Goal: Navigation & Orientation: Find specific page/section

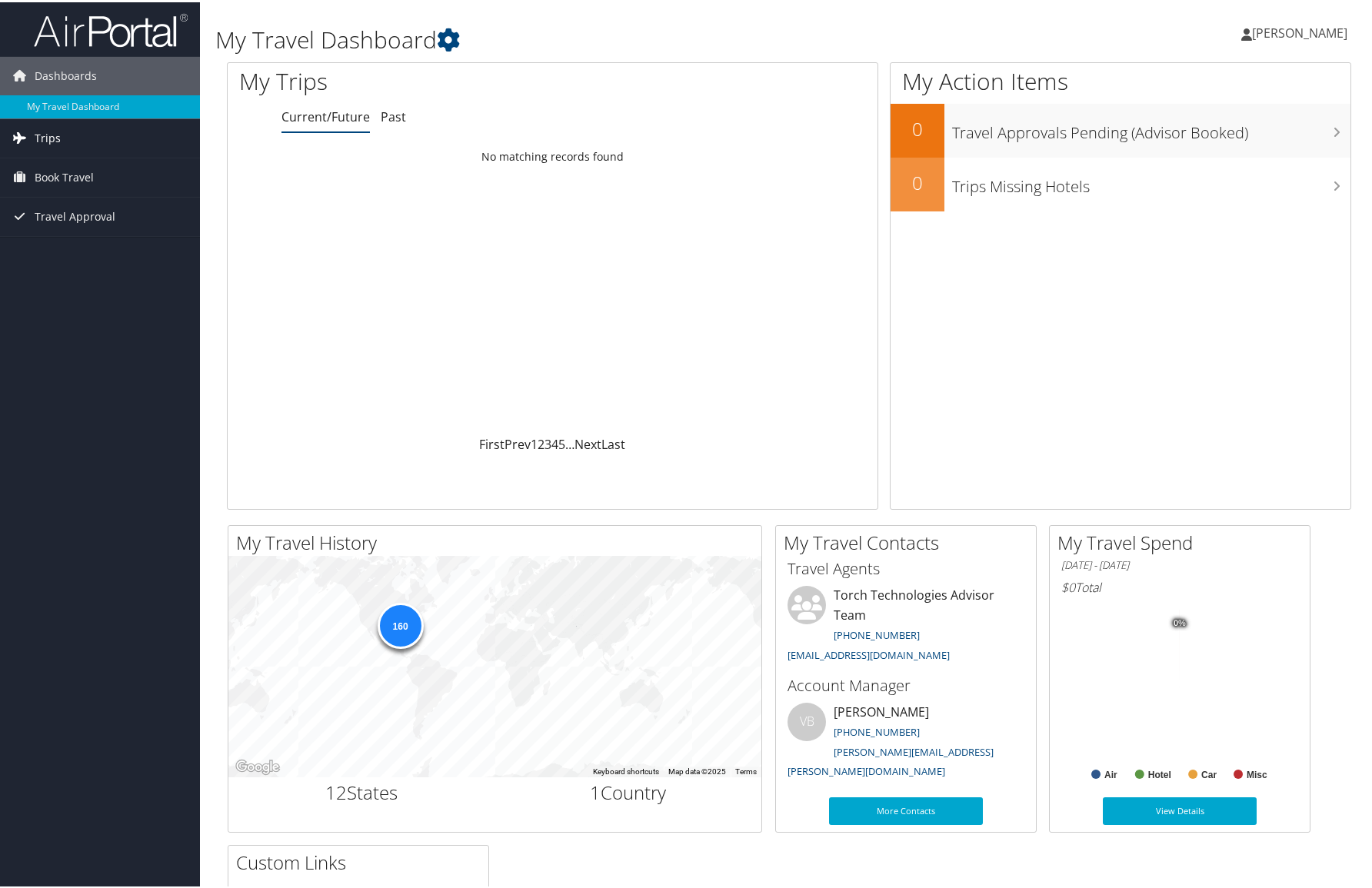
click at [51, 129] on span "Trips" at bounding box center [47, 136] width 26 height 39
click at [78, 162] on link "Current/Future Trips" at bounding box center [99, 166] width 200 height 23
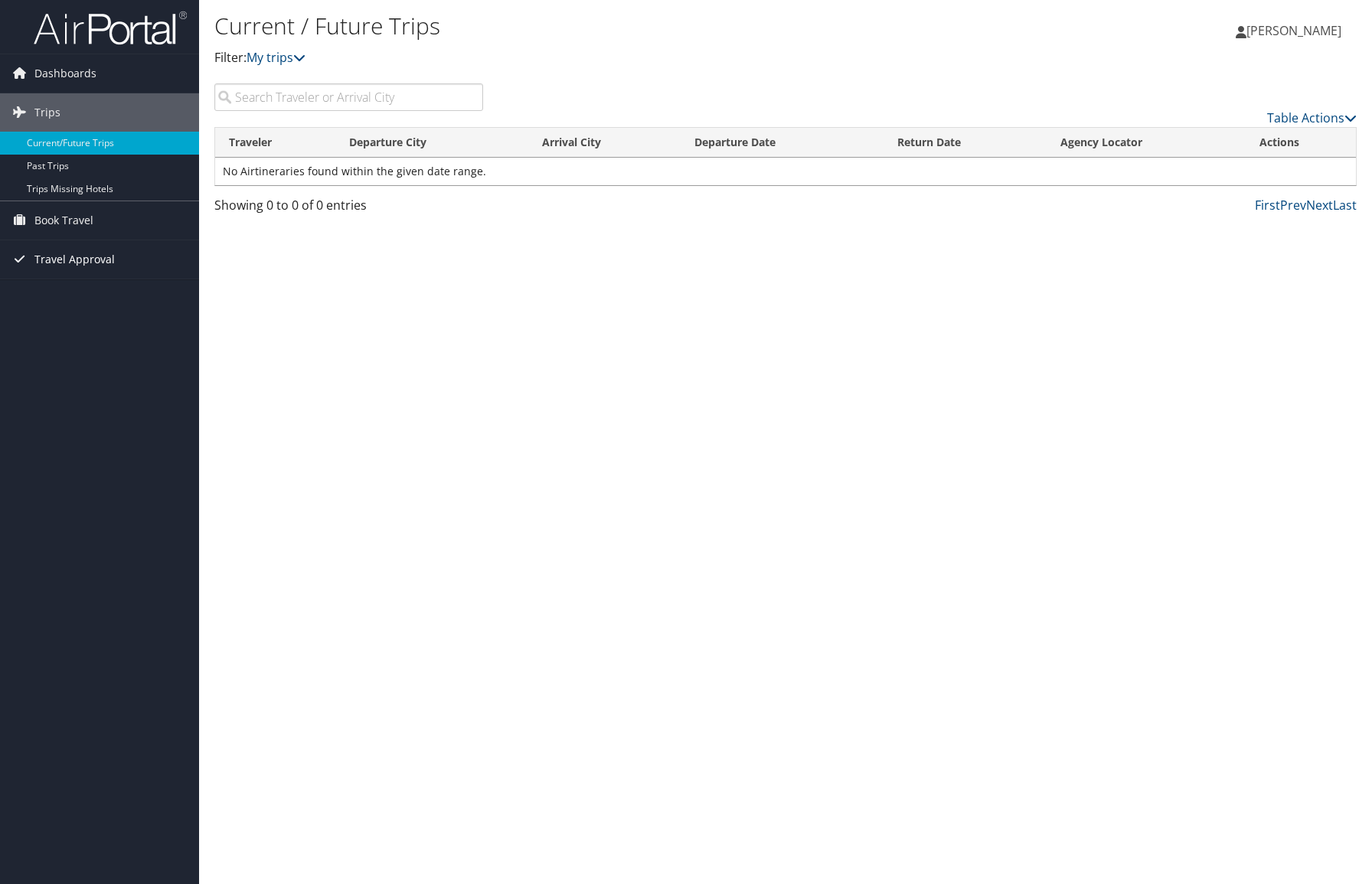
click at [72, 255] on span "Travel Approval" at bounding box center [75, 259] width 80 height 38
click at [88, 288] on link "Pending Trip Approvals" at bounding box center [99, 290] width 199 height 23
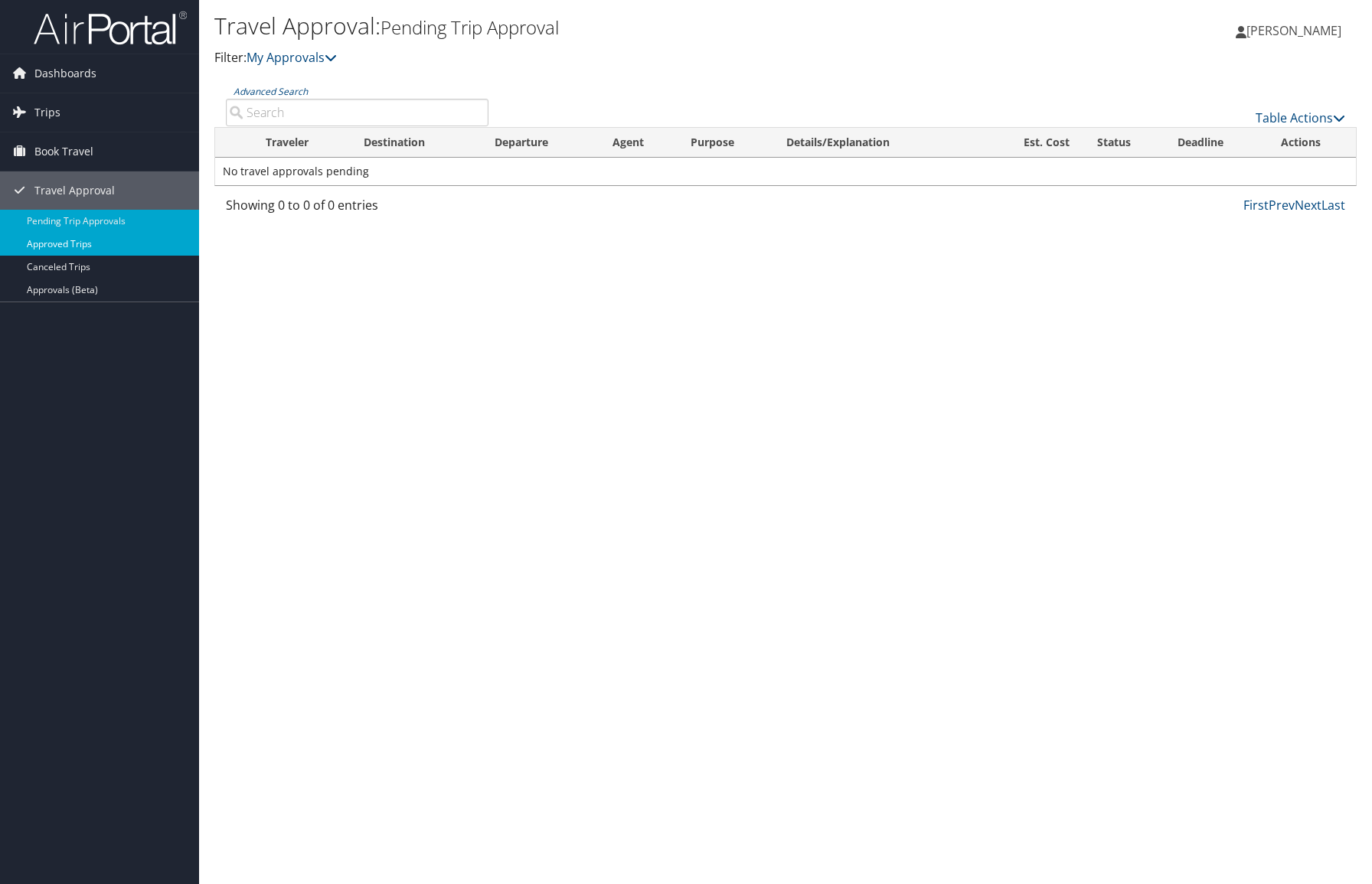
click at [75, 241] on link "Approved Trips" at bounding box center [99, 243] width 199 height 23
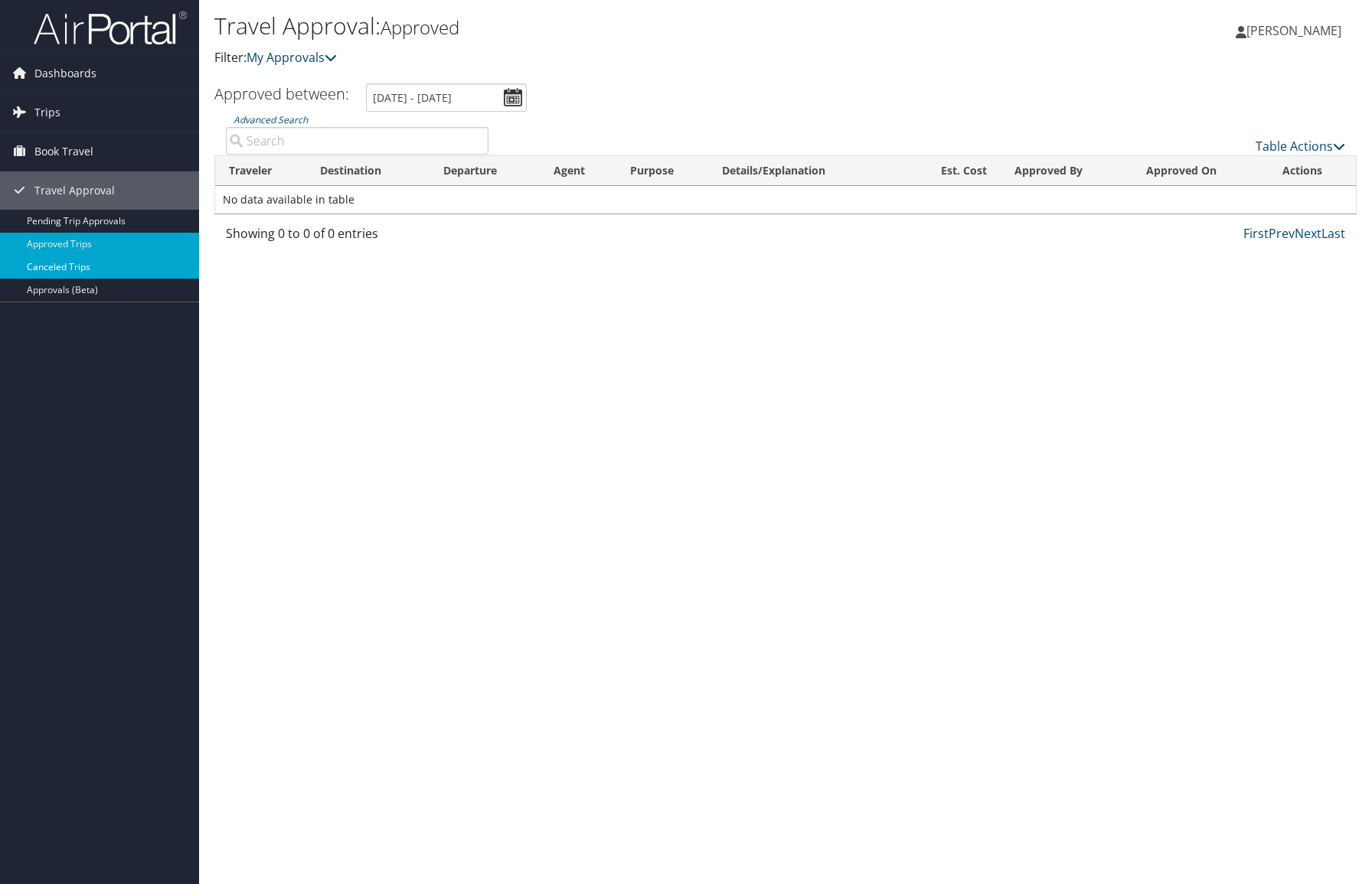
click at [85, 263] on link "Canceled Trips" at bounding box center [99, 267] width 199 height 23
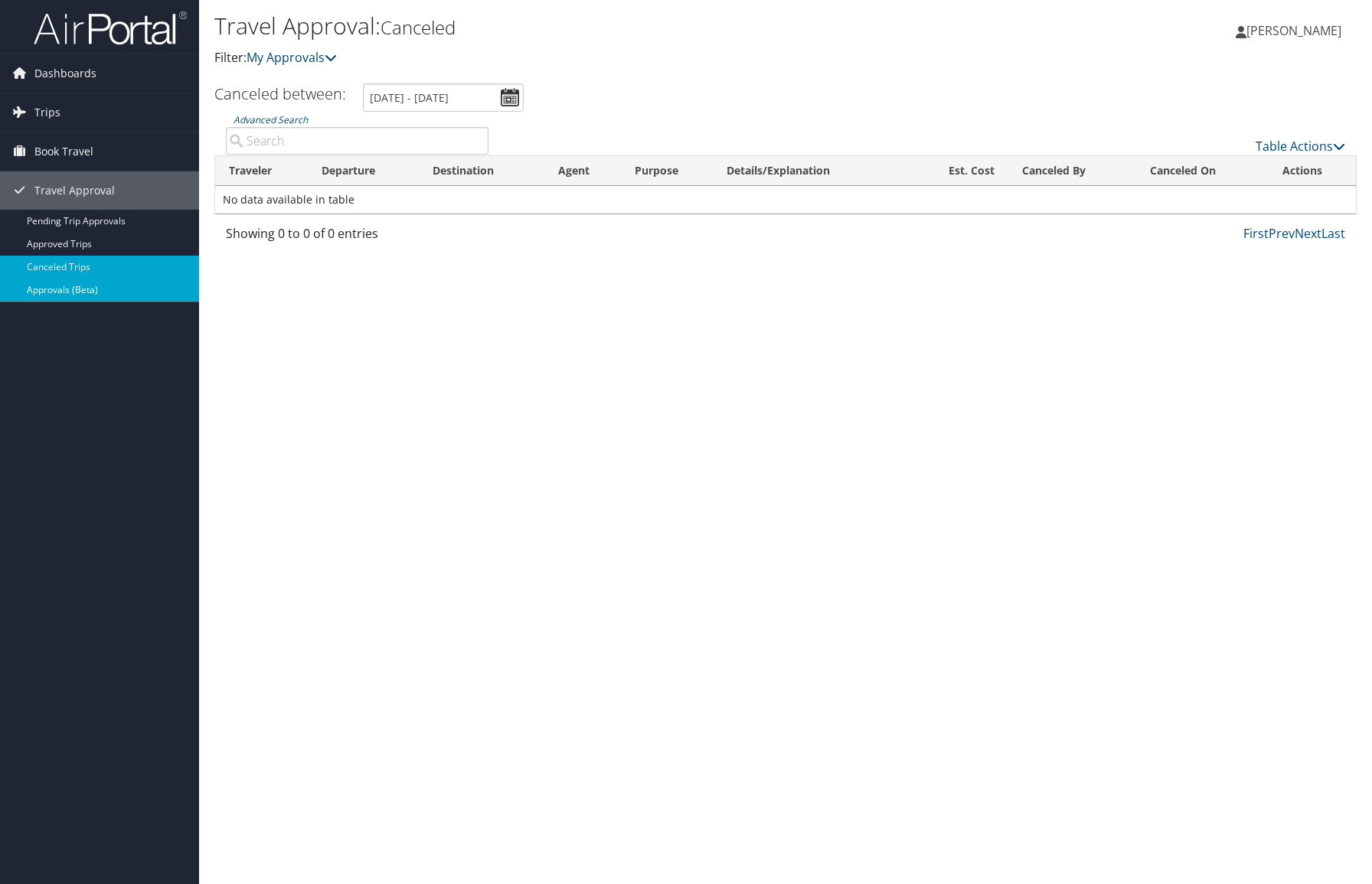
click at [77, 287] on link "Approvals (Beta)" at bounding box center [99, 290] width 199 height 23
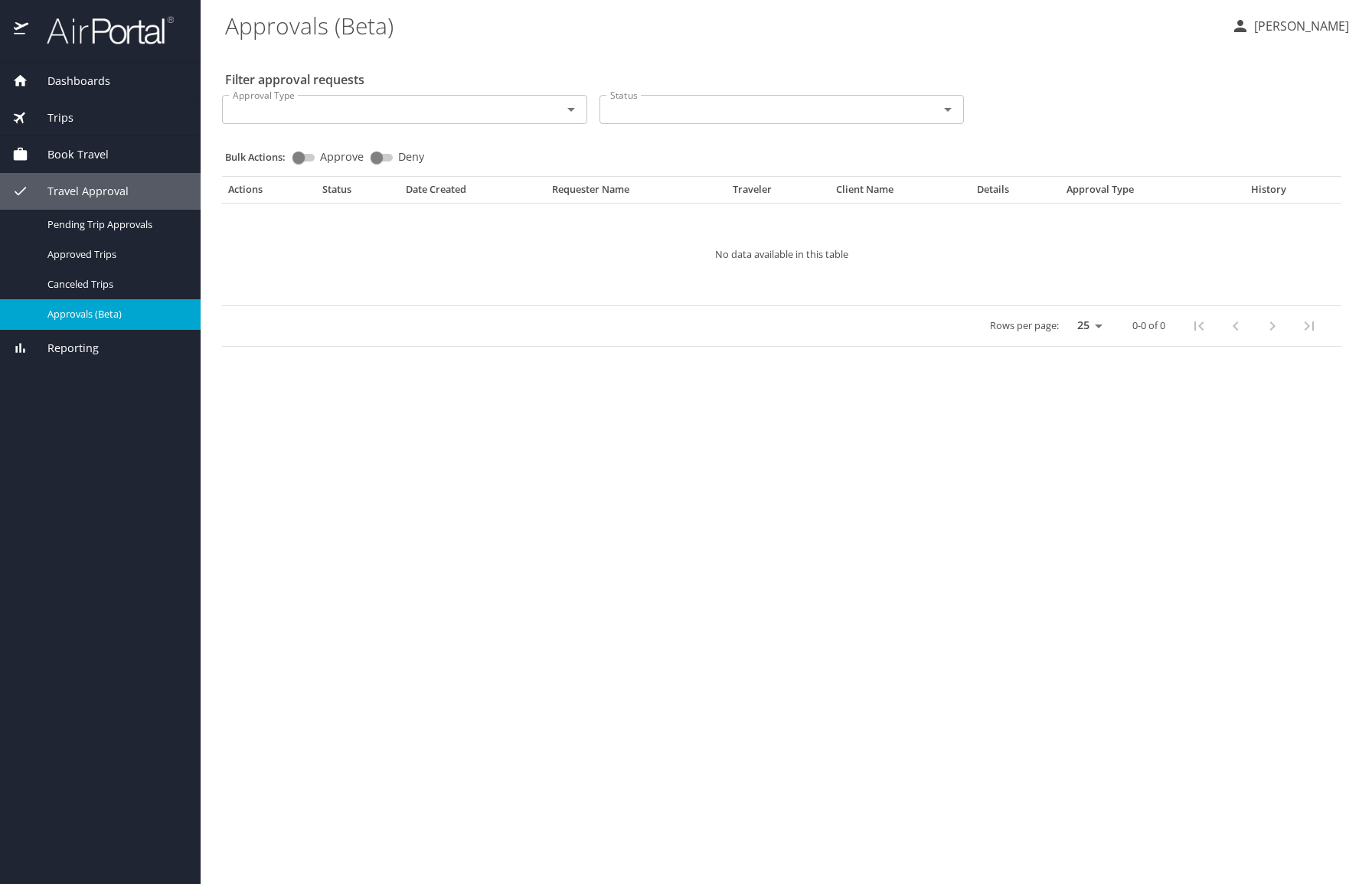
click at [57, 109] on span "Trips" at bounding box center [51, 117] width 46 height 16
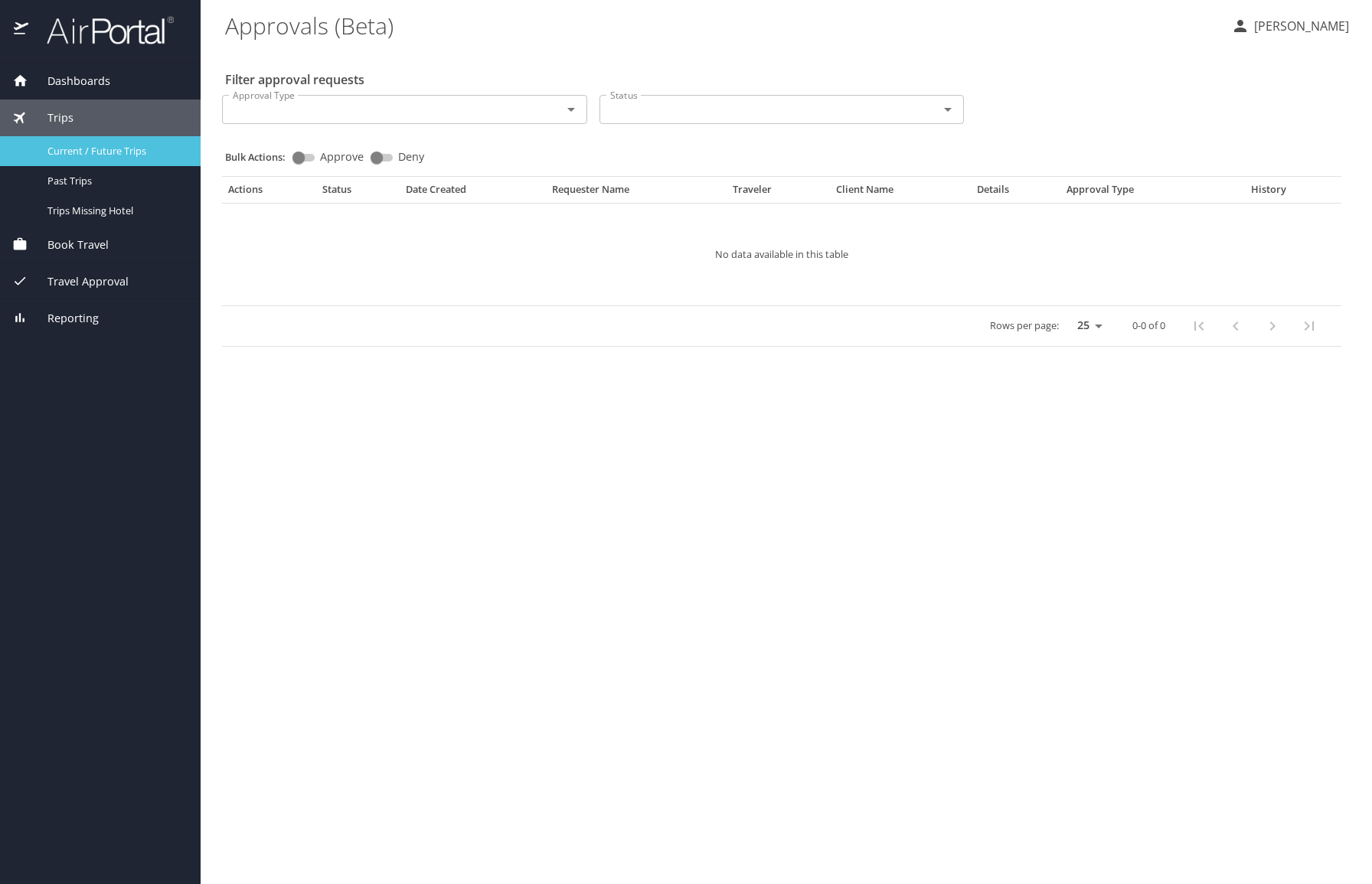
click at [121, 148] on span "Current / Future Trips" at bounding box center [115, 151] width 135 height 15
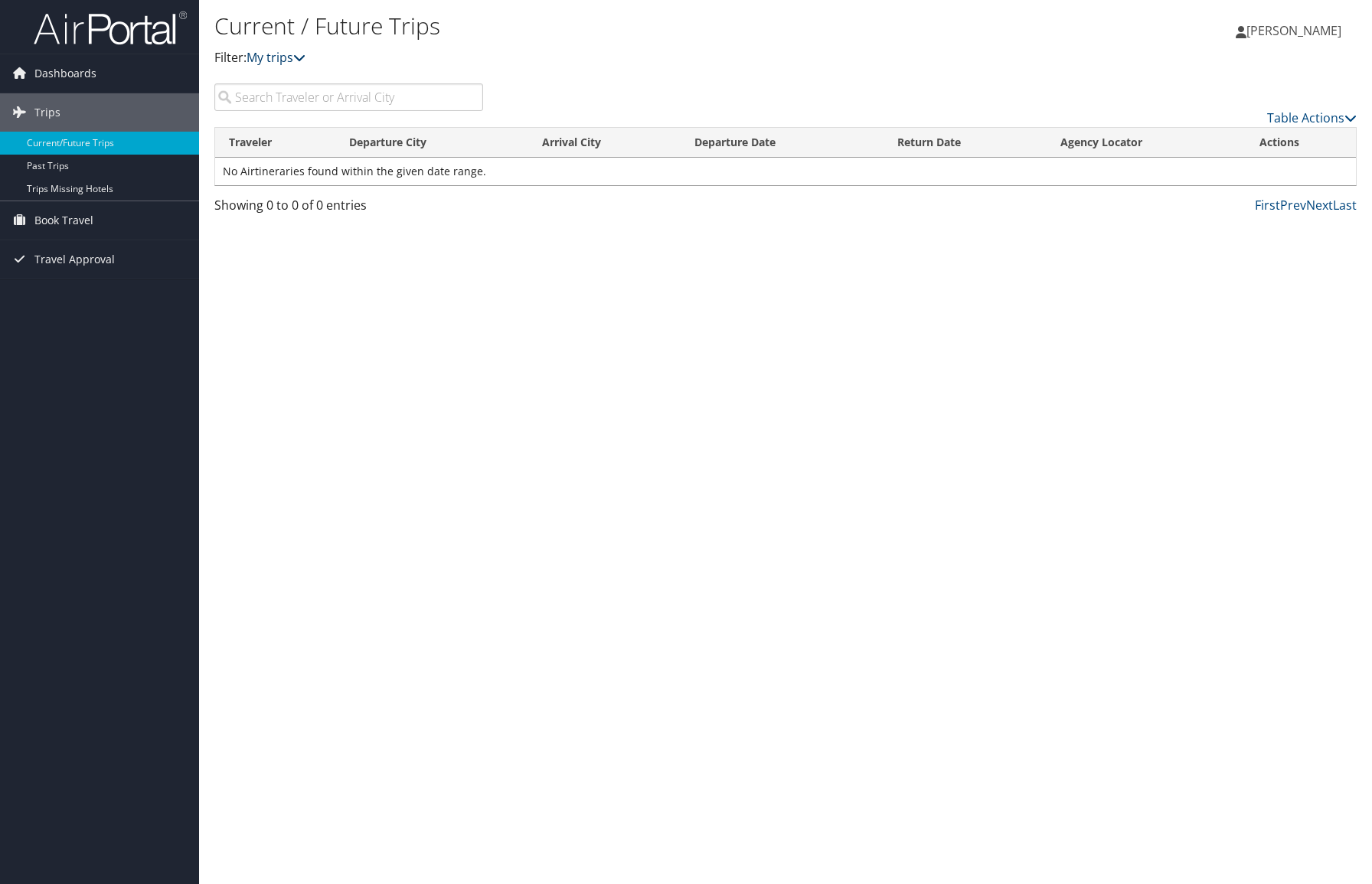
click at [302, 58] on icon at bounding box center [299, 57] width 13 height 13
click at [492, 296] on div "Current / Future Trips Filter: My trips Keith Godwin Keith Godwin My Settings T…" at bounding box center [785, 442] width 1173 height 884
click at [311, 94] on input "search" at bounding box center [349, 97] width 269 height 27
click at [55, 103] on span "Trips" at bounding box center [47, 112] width 26 height 38
click at [69, 74] on span "Dashboards" at bounding box center [65, 73] width 62 height 38
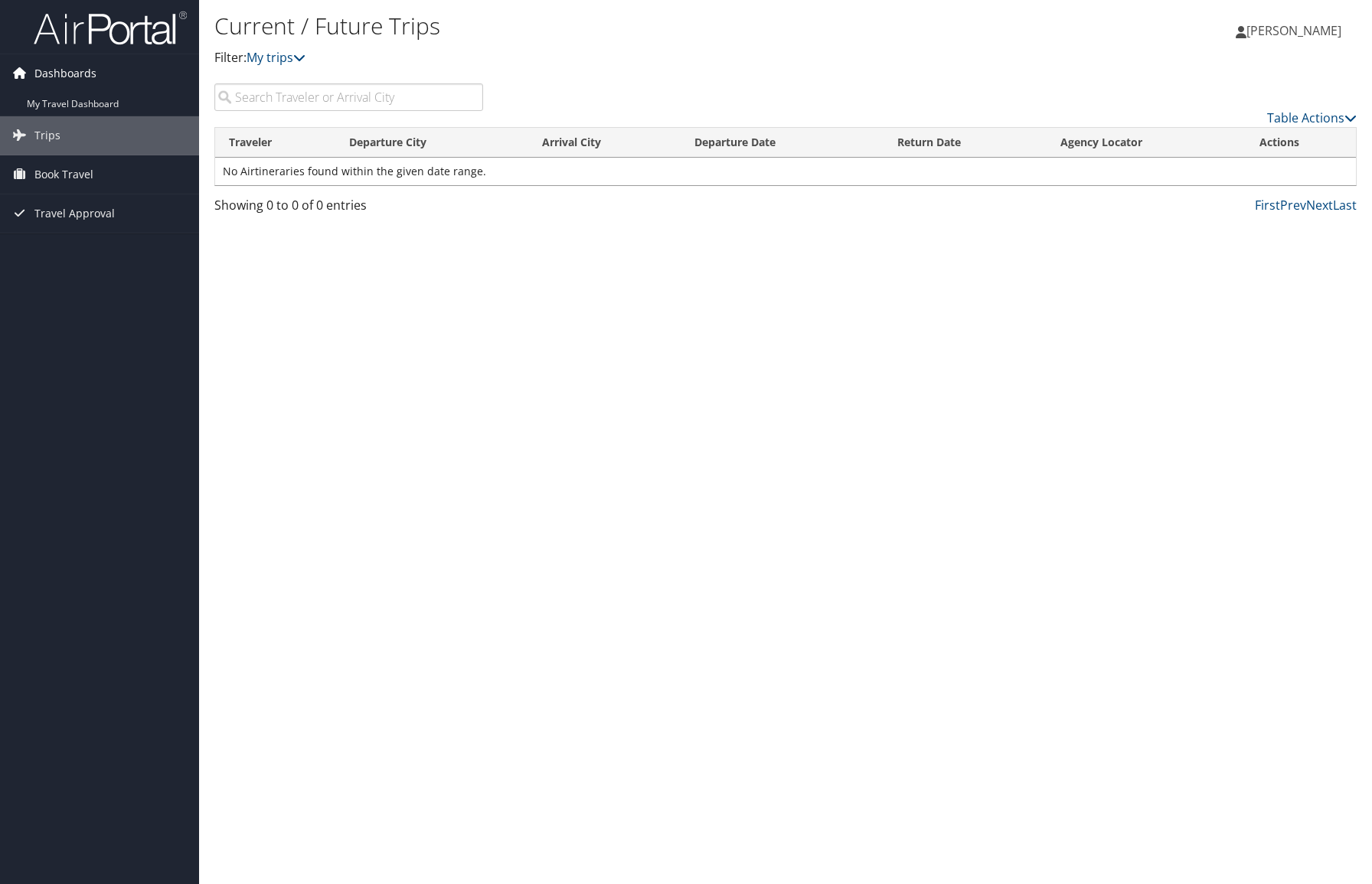
click at [70, 74] on span "Dashboards" at bounding box center [65, 73] width 62 height 38
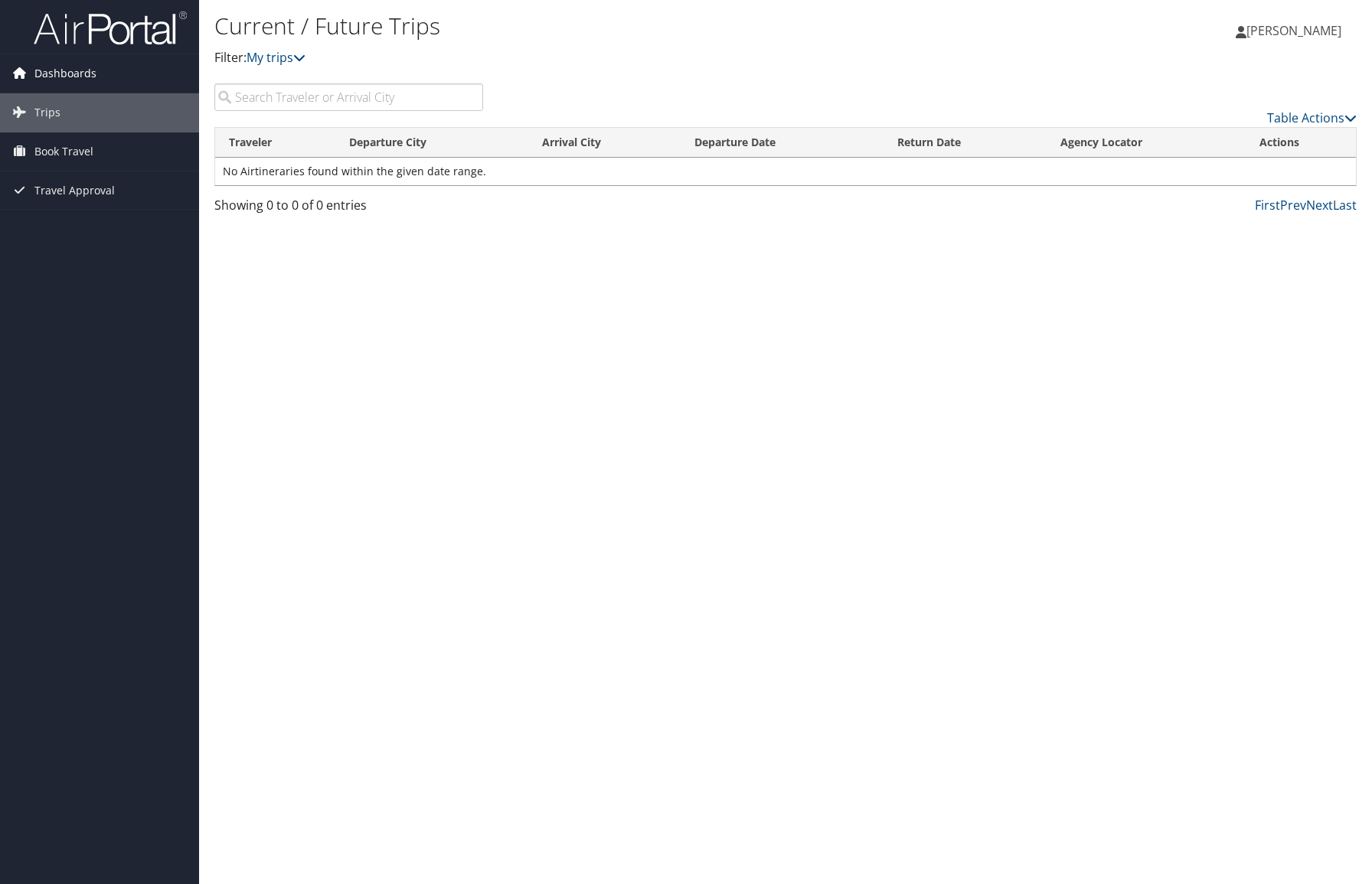
click at [69, 71] on span "Dashboards" at bounding box center [65, 73] width 62 height 38
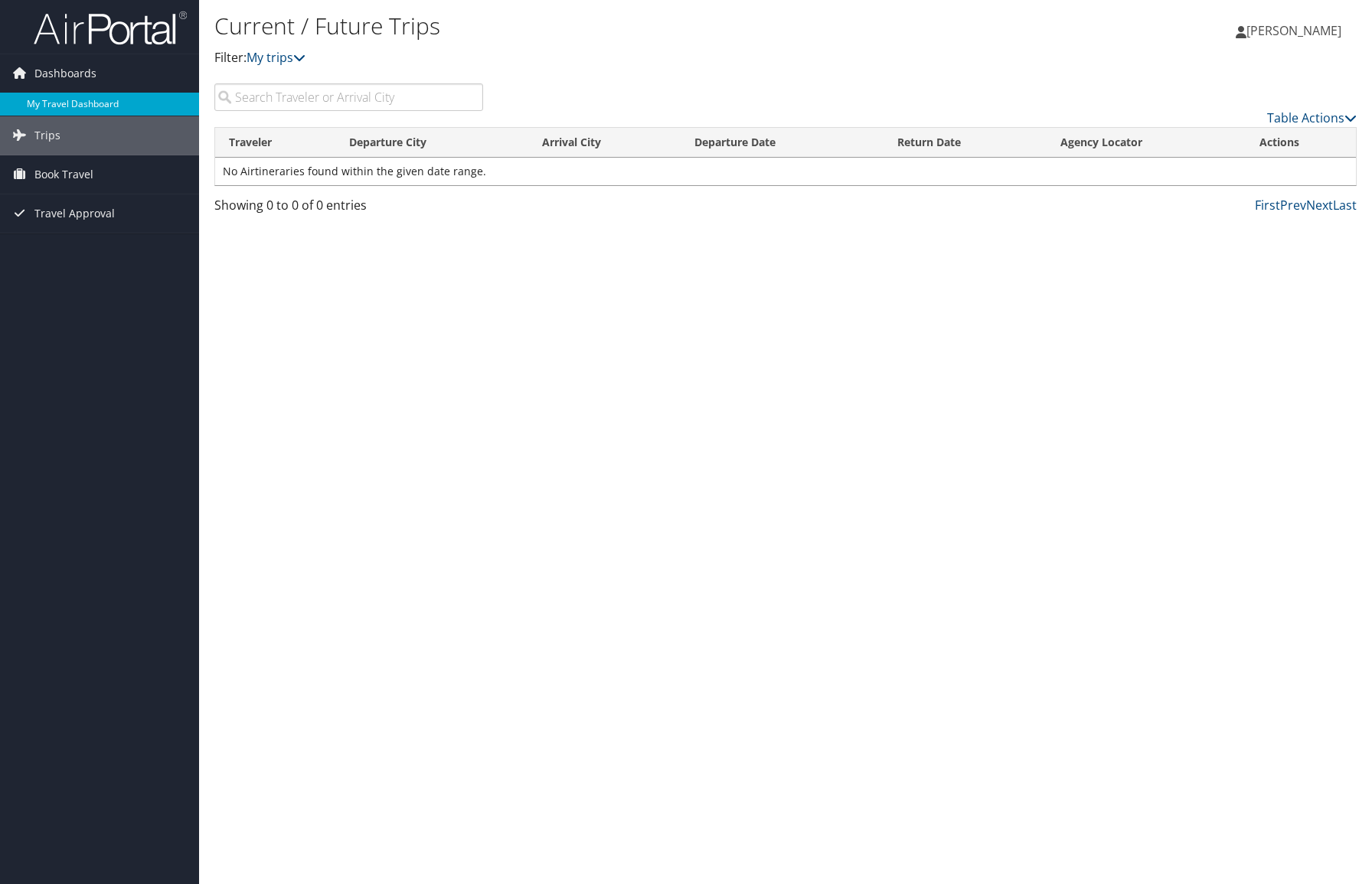
click at [77, 100] on link "My Travel Dashboard" at bounding box center [99, 104] width 199 height 23
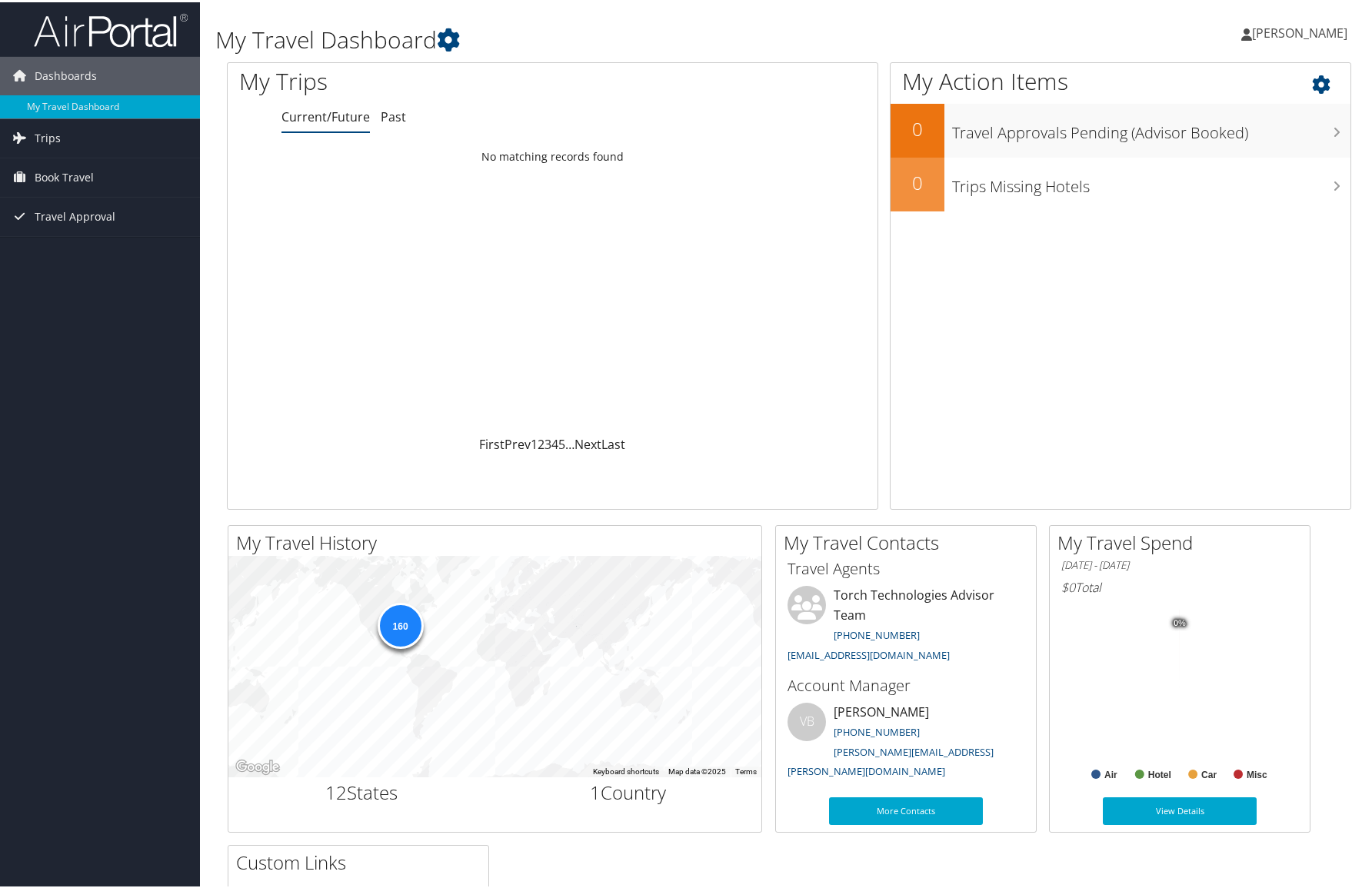
click at [1138, 334] on div "My Action Items 0 Travel Approvals Pending (Advisor Booked) 0 Trips Missing Hot…" at bounding box center [1120, 283] width 462 height 447
click at [1150, 335] on div "My Action Items 0 Travel Approvals Pending (Advisor Booked) 0 Trips Missing Hot…" at bounding box center [1120, 283] width 462 height 447
click at [1314, 76] on icon at bounding box center [1335, 78] width 46 height 26
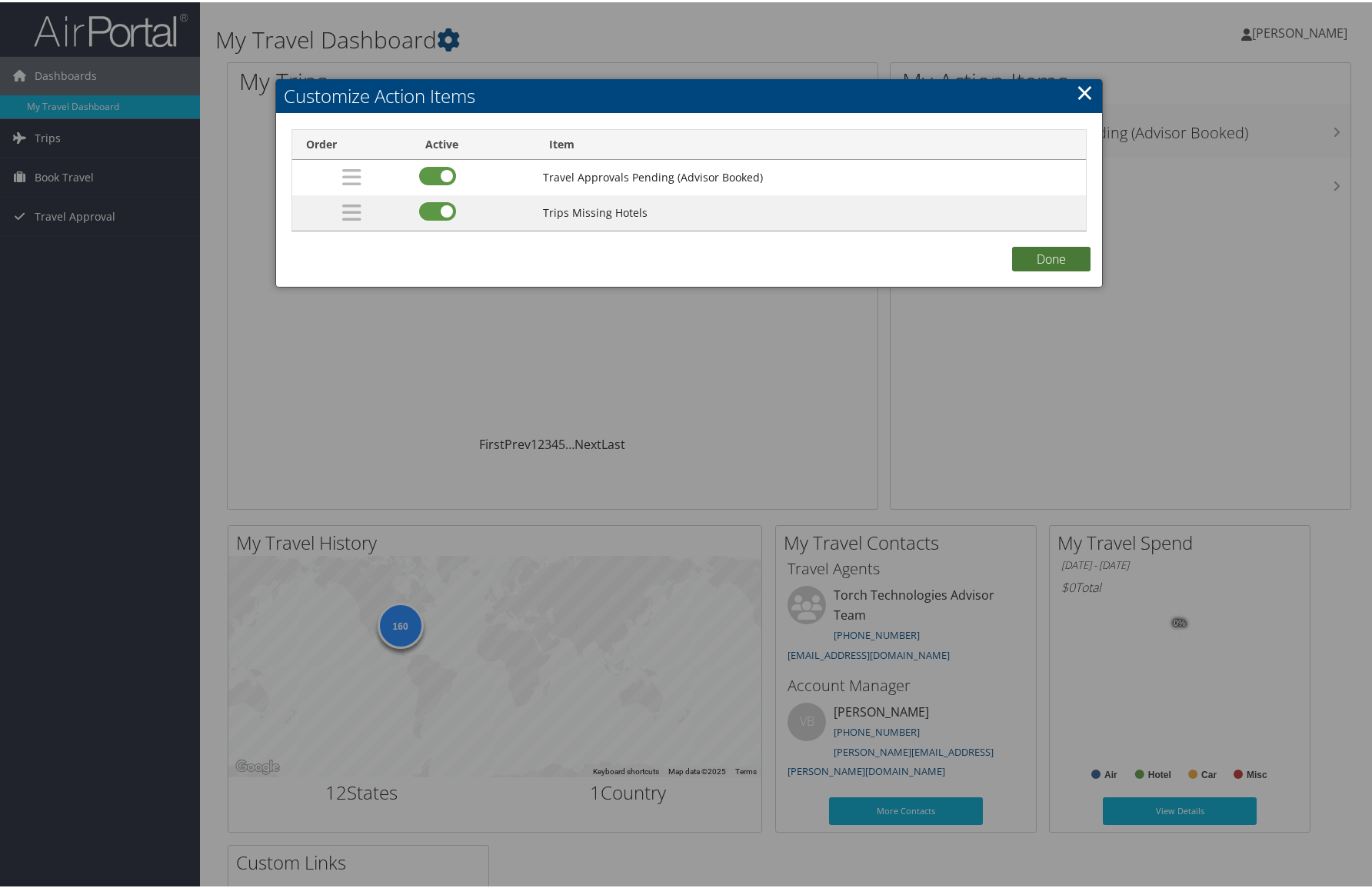
click at [1068, 252] on button "Done" at bounding box center [1051, 256] width 78 height 24
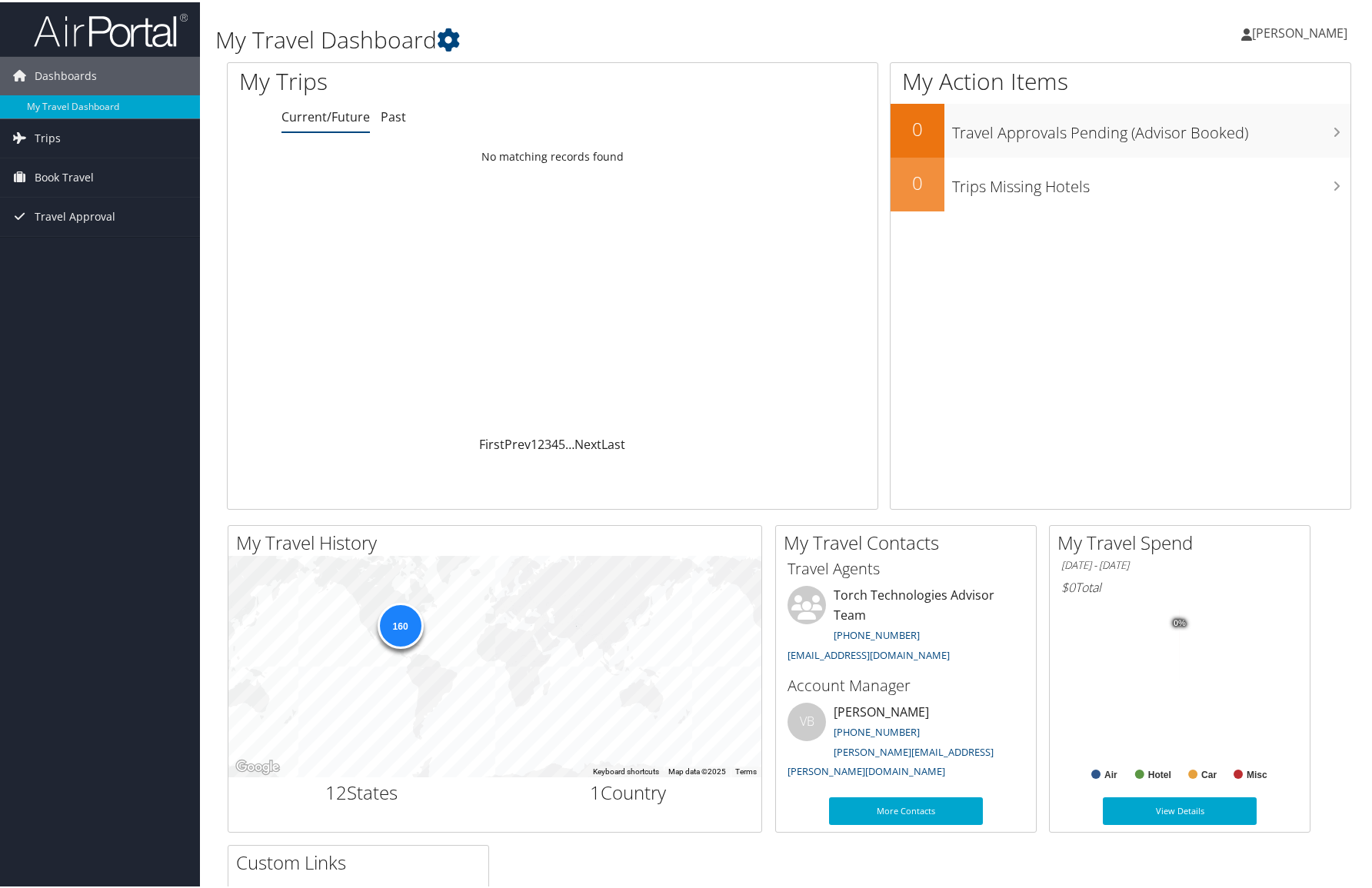
click at [575, 155] on td "No matching records found" at bounding box center [553, 154] width 650 height 28
click at [1307, 25] on span "[PERSON_NAME]" at bounding box center [1299, 30] width 95 height 17
click at [963, 28] on div "[PERSON_NAME] [PERSON_NAME] My Settings Travel Agency Contacts View Travel Prof…" at bounding box center [1149, 37] width 459 height 59
click at [645, 50] on h1 "My Travel Dashboard" at bounding box center [598, 37] width 765 height 32
click at [246, 32] on h1 "My Travel Dashboard" at bounding box center [598, 37] width 765 height 32
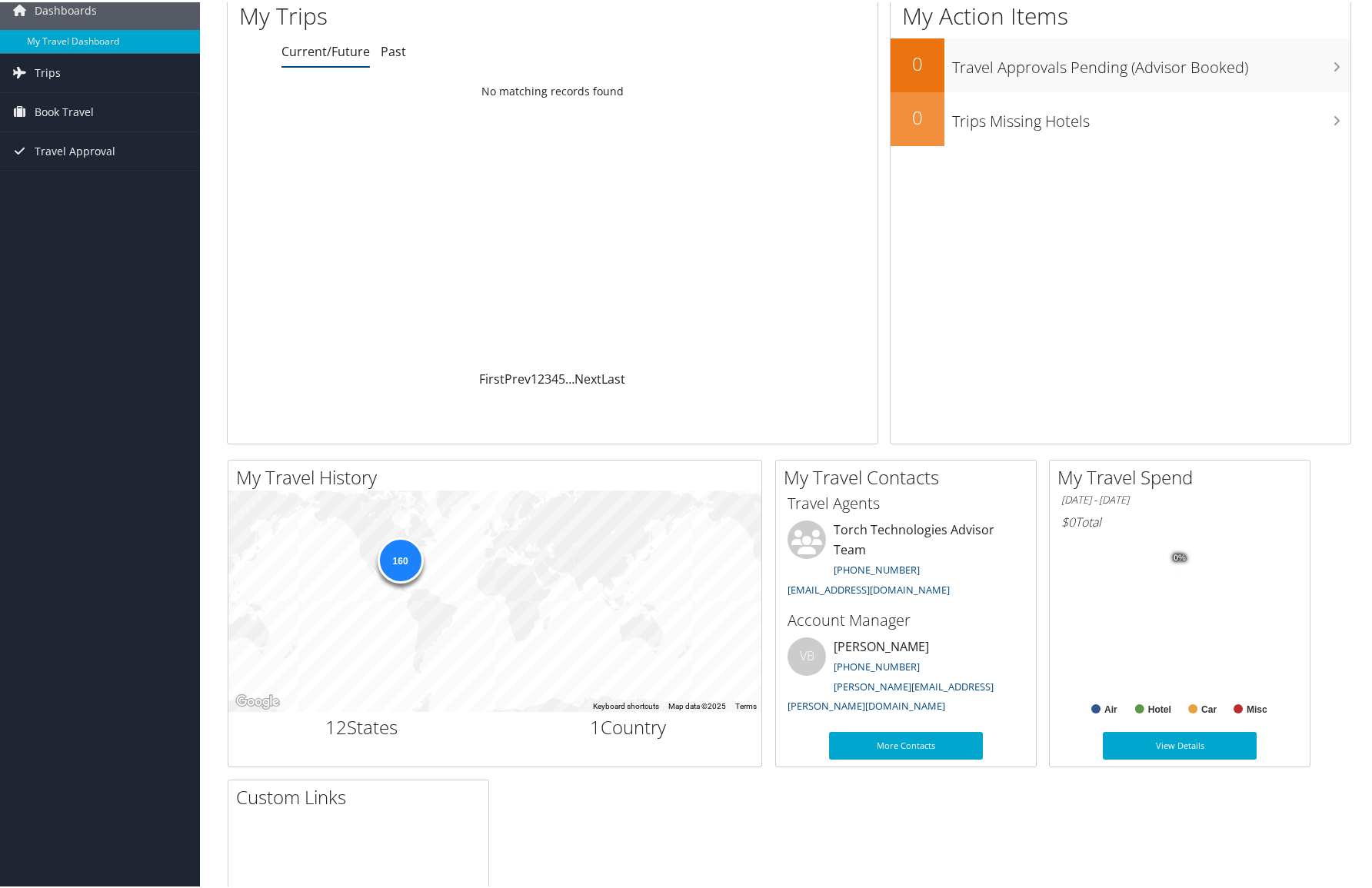
scroll to position [58, 0]
